Goal: Complete application form

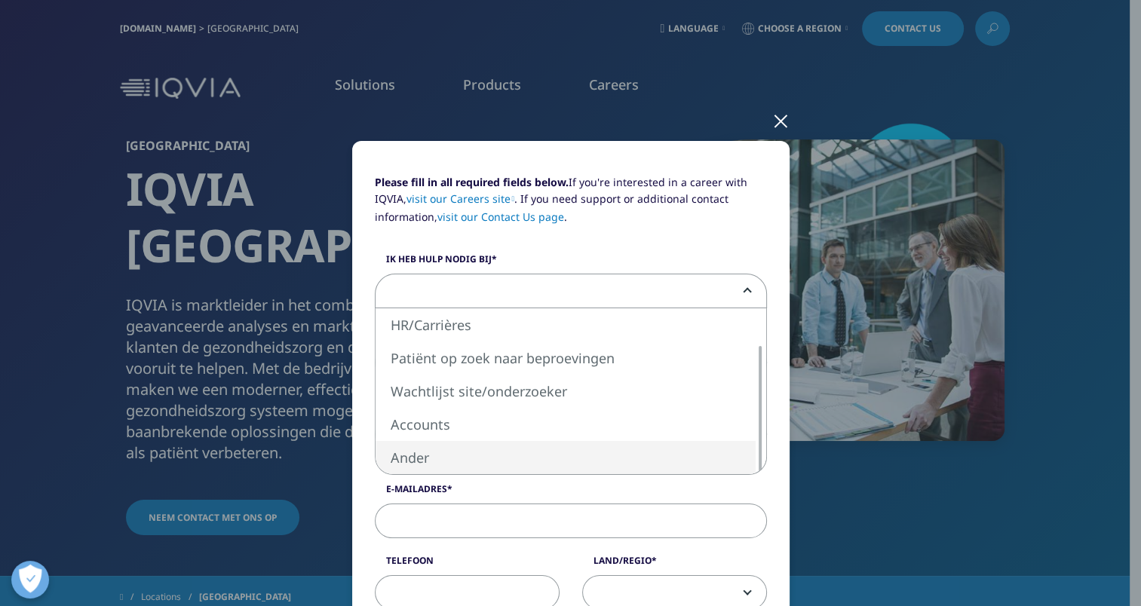
select select "Other"
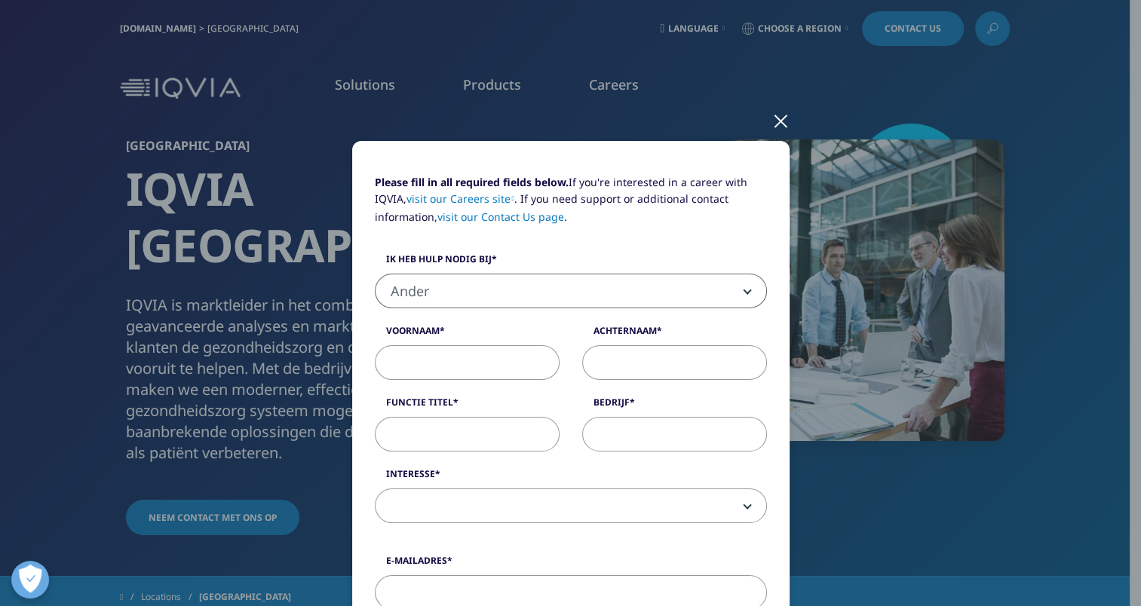
click at [463, 361] on input "Voornaam" at bounding box center [467, 362] width 185 height 35
type input "[PERSON_NAME]"
type input "Weyts"
type input "Director Portfolio"
type input "Acerta"
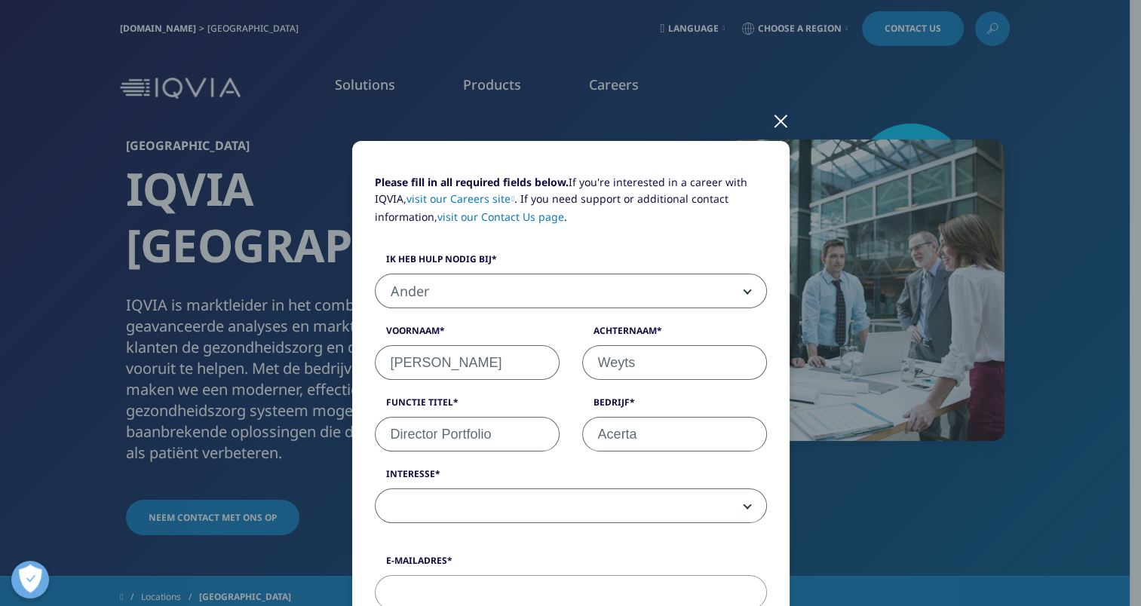
click at [529, 507] on span at bounding box center [570, 506] width 391 height 35
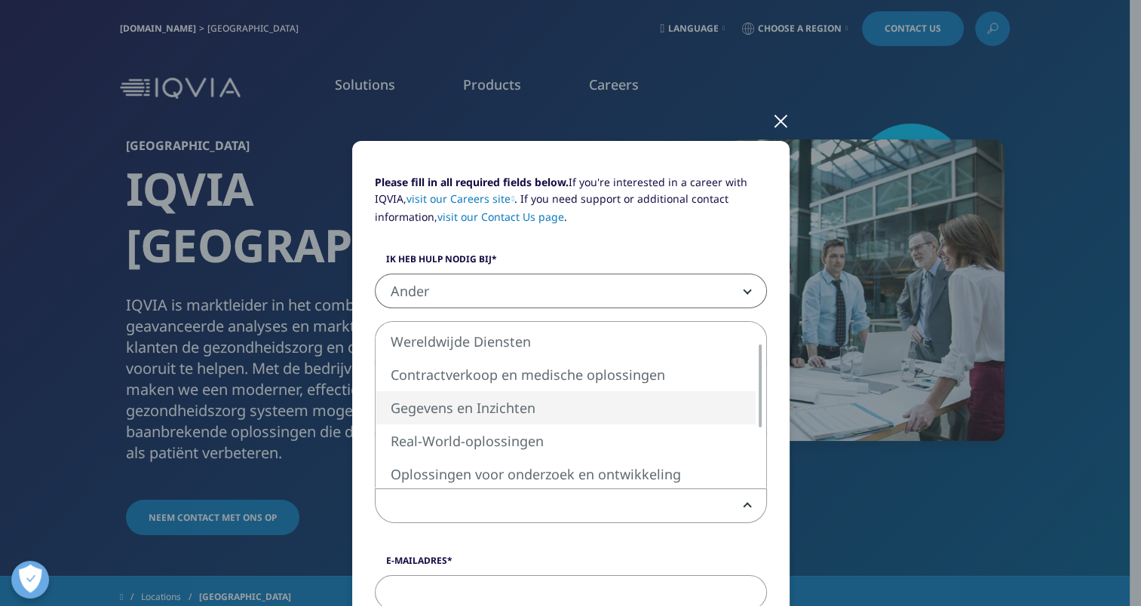
select select "Data and Insights"
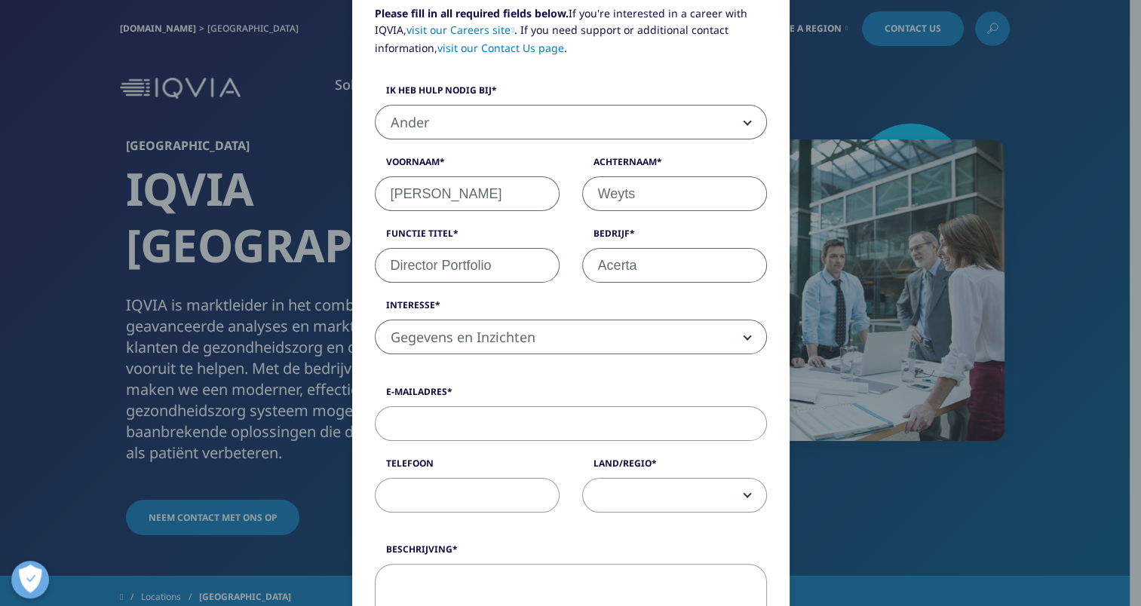
scroll to position [170, 0]
click at [593, 421] on input "e-mailadres" at bounding box center [571, 422] width 392 height 35
type input "[PERSON_NAME][EMAIL_ADDRESS][DOMAIN_NAME]"
type input "0032471574999"
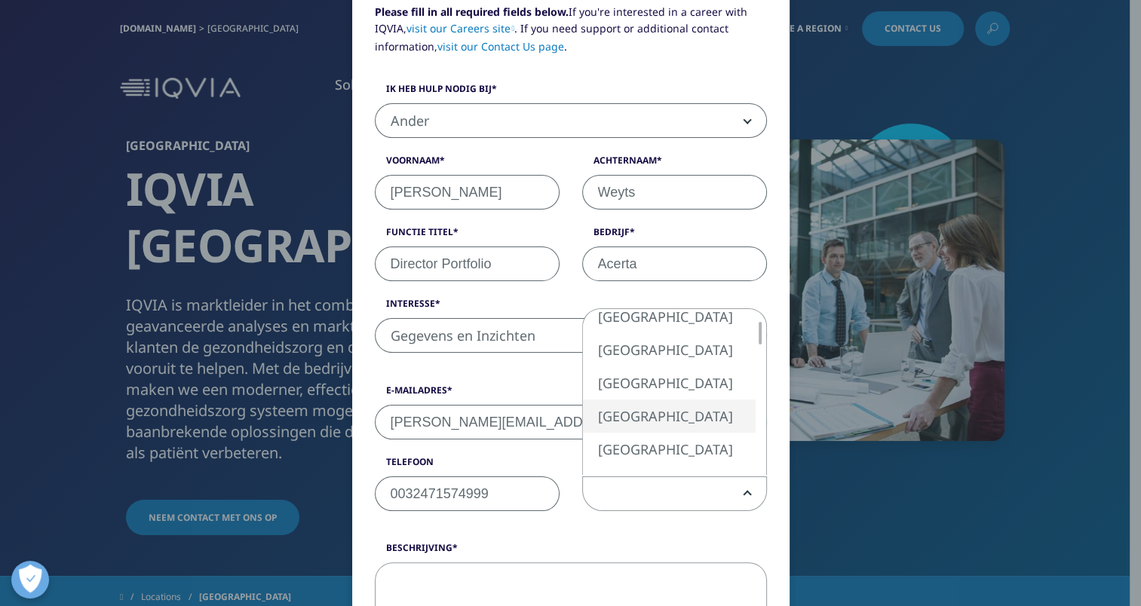
select select "[GEOGRAPHIC_DATA]"
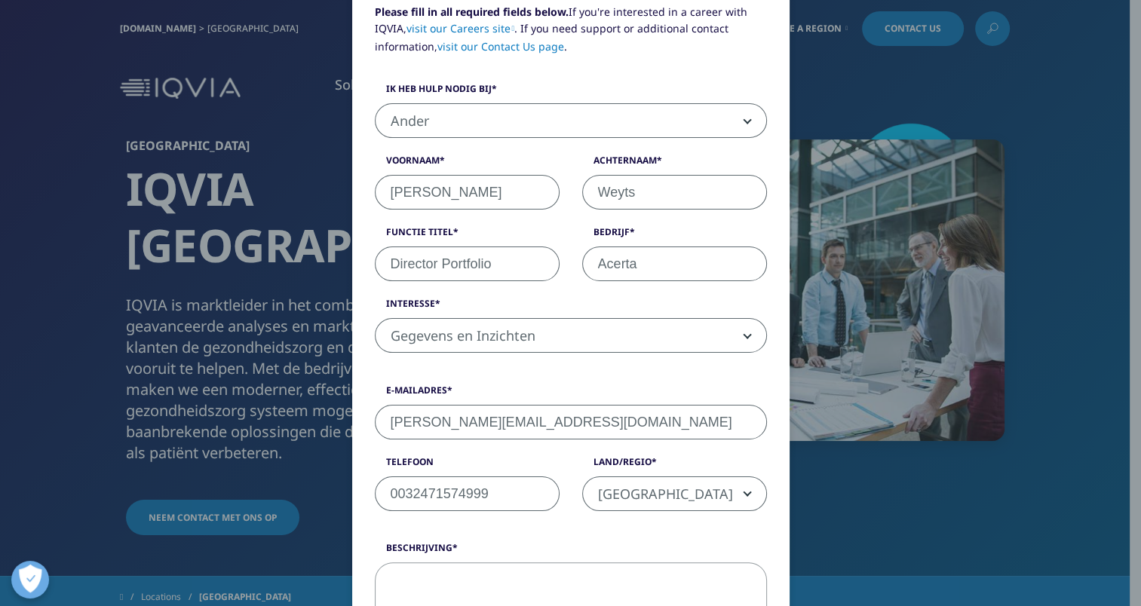
click at [560, 459] on div "Telefoon 0032471574999" at bounding box center [466, 483] width 207 height 56
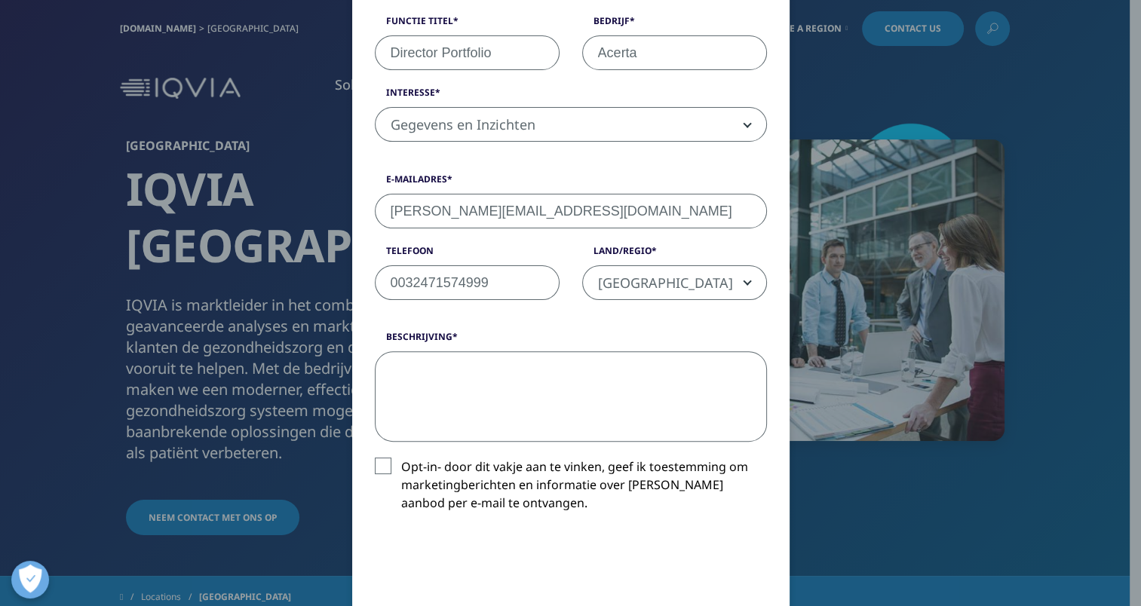
click at [532, 411] on textarea "Beschrijving" at bounding box center [571, 396] width 392 height 90
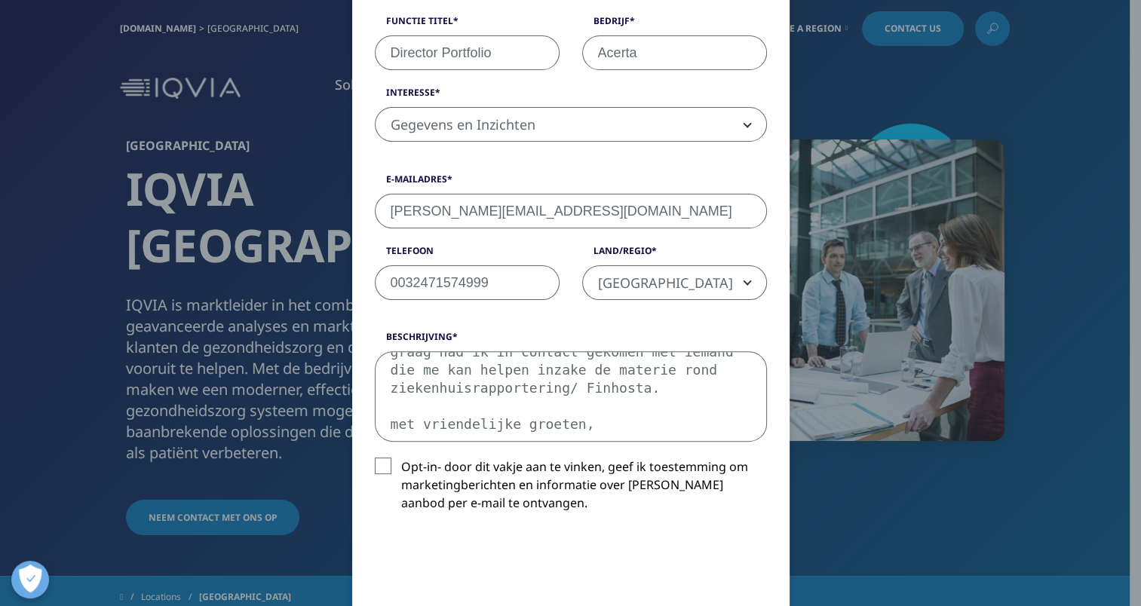
scroll to position [80, 0]
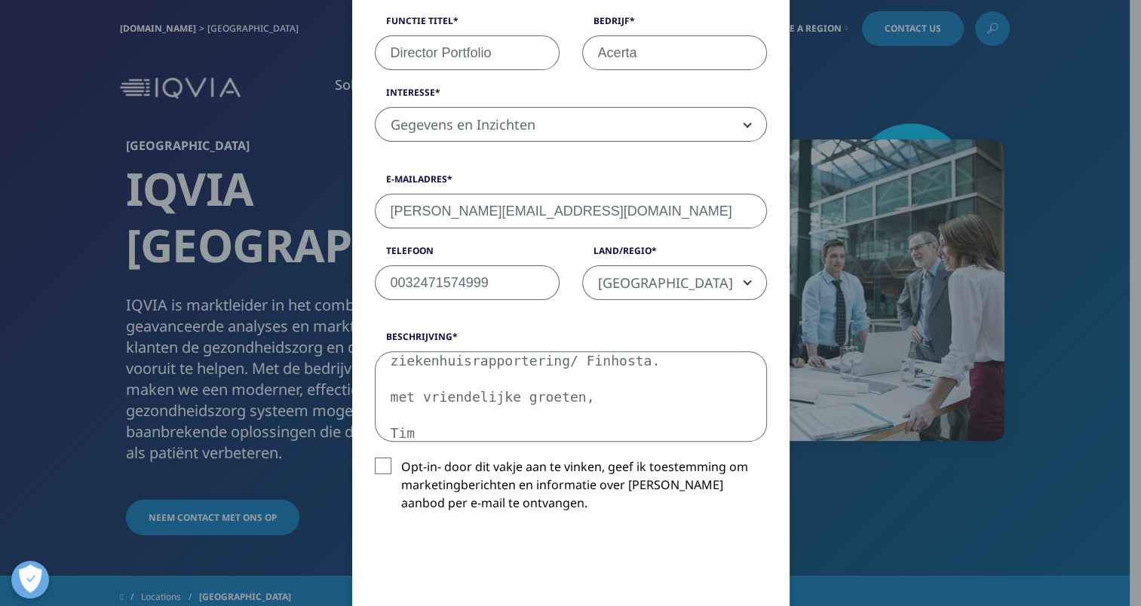
type textarea "Beste, graag had ik in contact gekomen met iemand die me kan helpen inzake de m…"
click at [380, 458] on label "Opt-in- door dit vakje aan te vinken, geef ik toestemming om marketingberichten…" at bounding box center [571, 489] width 392 height 63
click at [401, 458] on input "Opt-in- door dit vakje aan te vinken, geef ik toestemming om marketingberichten…" at bounding box center [401, 458] width 0 height 0
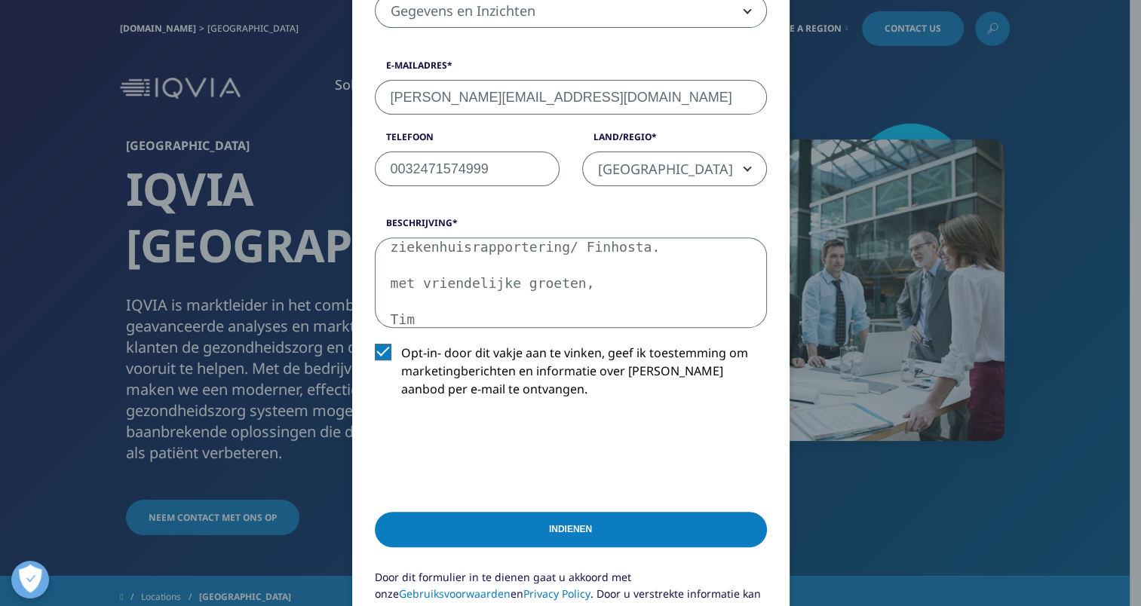
scroll to position [497, 0]
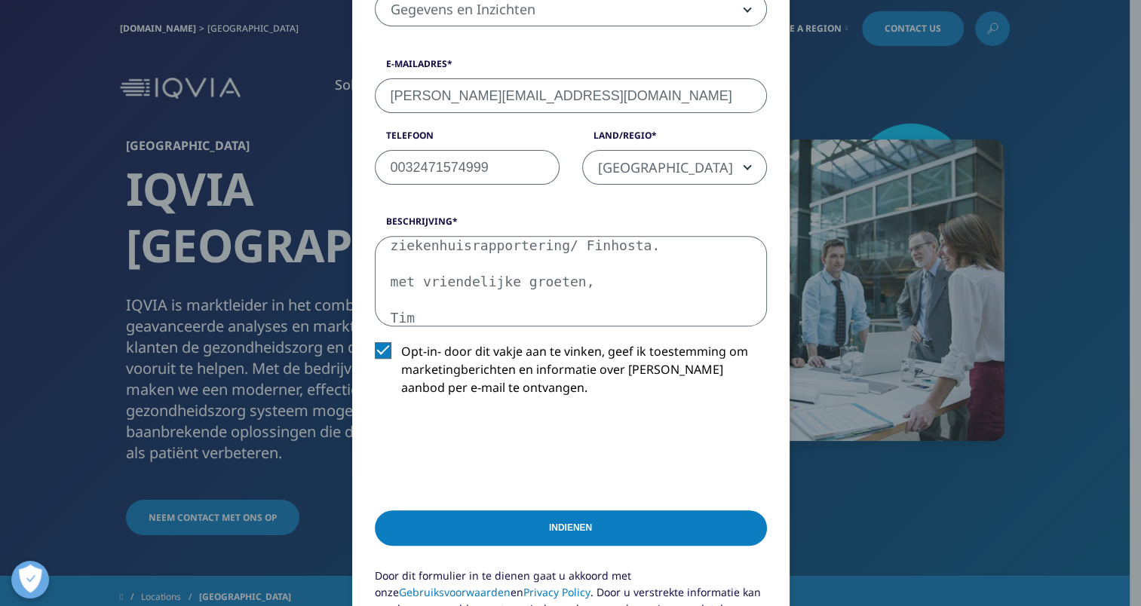
click at [587, 527] on input "indienen" at bounding box center [571, 527] width 392 height 35
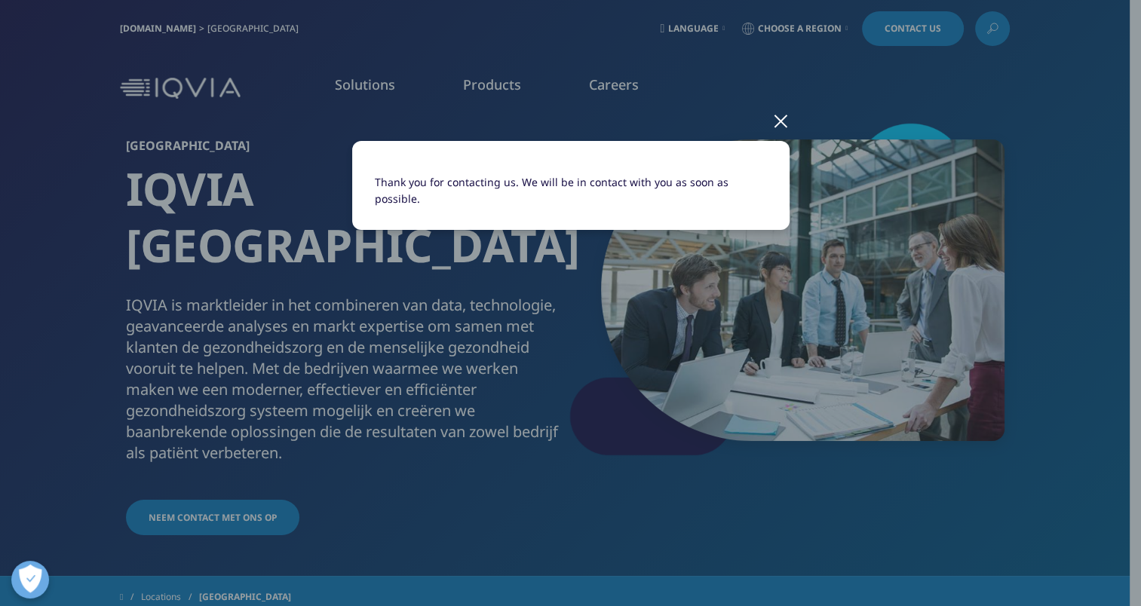
scroll to position [0, 0]
click at [780, 123] on div at bounding box center [780, 120] width 17 height 41
